Goal: Navigation & Orientation: Find specific page/section

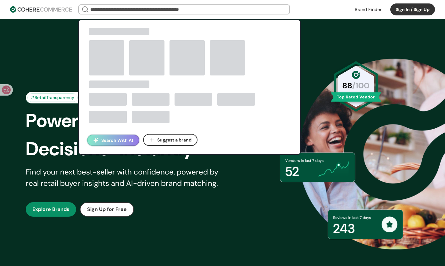
click at [208, 12] on input "search" at bounding box center [184, 9] width 190 height 9
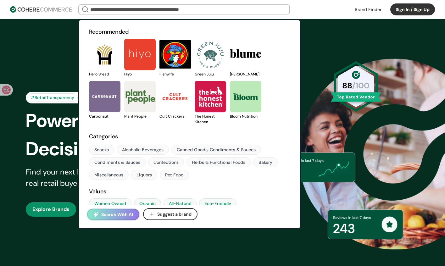
click at [65, 238] on div "#RetailTransparency Trusted by 1500+ retailers nationwide Power Smarter Retail …" at bounding box center [222, 154] width 425 height 239
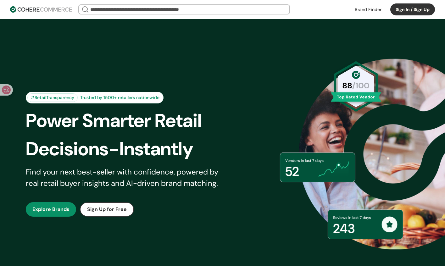
click at [62, 205] on link "button" at bounding box center [51, 209] width 50 height 14
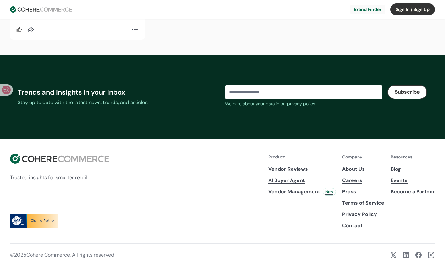
scroll to position [930, 0]
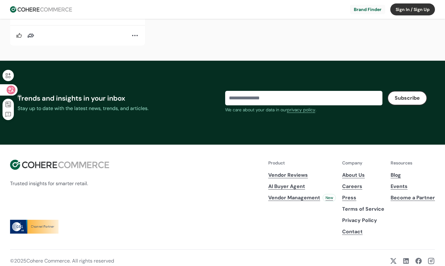
click at [18, 96] on icon at bounding box center [19, 96] width 4 height 4
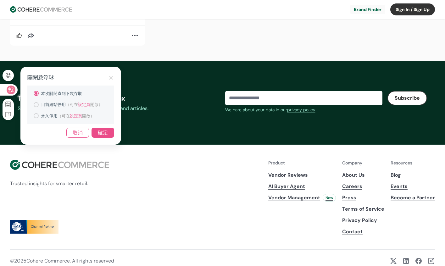
click at [98, 133] on div "確定" at bounding box center [103, 133] width 23 height 10
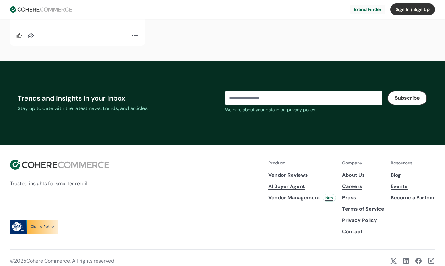
click at [227, 193] on div "Trusted insights for smarter retail. Product Vendor Reviews AI Buyer Agent Vend…" at bounding box center [222, 198] width 425 height 76
click at [299, 187] on link "AI Buyer Agent" at bounding box center [302, 187] width 68 height 8
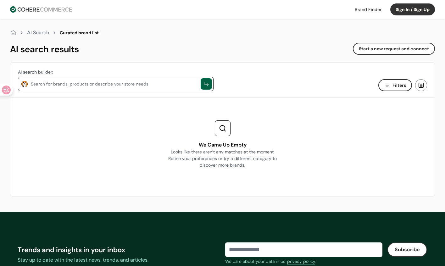
click at [54, 83] on textarea at bounding box center [114, 84] width 167 height 8
click at [168, 51] on div "AI search results Start a new request and connect" at bounding box center [222, 49] width 425 height 13
click at [50, 16] on header "Brand Finder Sign In / Sign Up Brand Finder Sign In / Sign Up" at bounding box center [222, 9] width 445 height 19
click at [52, 8] on img at bounding box center [41, 9] width 62 height 6
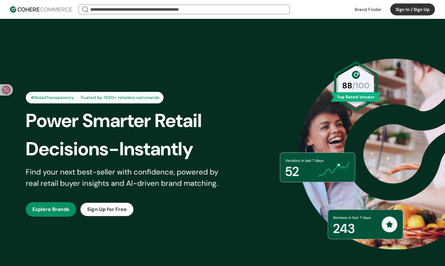
click at [198, 237] on div "#RetailTransparency Trusted by 1500+ retailers nationwide Power Smarter Retail …" at bounding box center [222, 154] width 425 height 239
